Goal: Find specific page/section: Find specific page/section

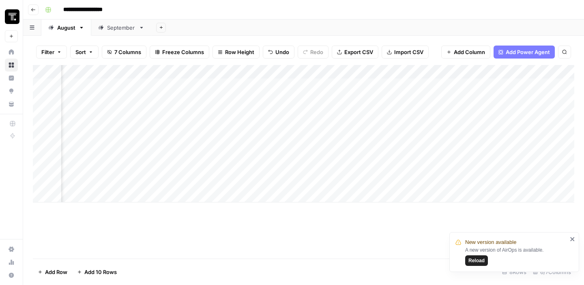
scroll to position [0, 231]
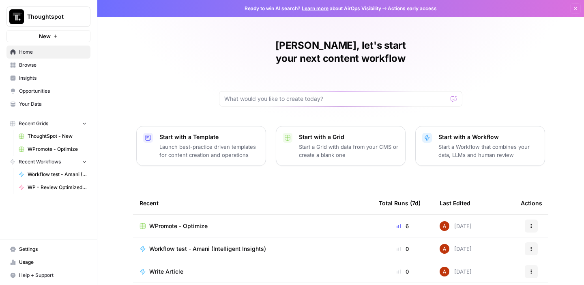
click at [203, 222] on span "WPromote - Optimize" at bounding box center [178, 226] width 58 height 8
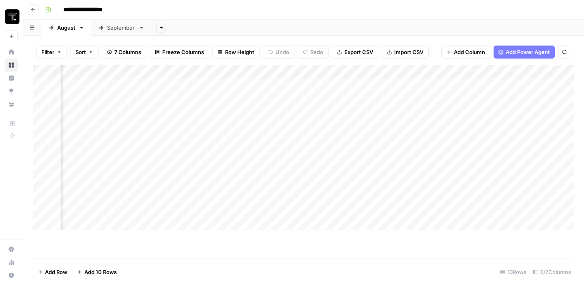
scroll to position [0, 241]
